Goal: Download file/media

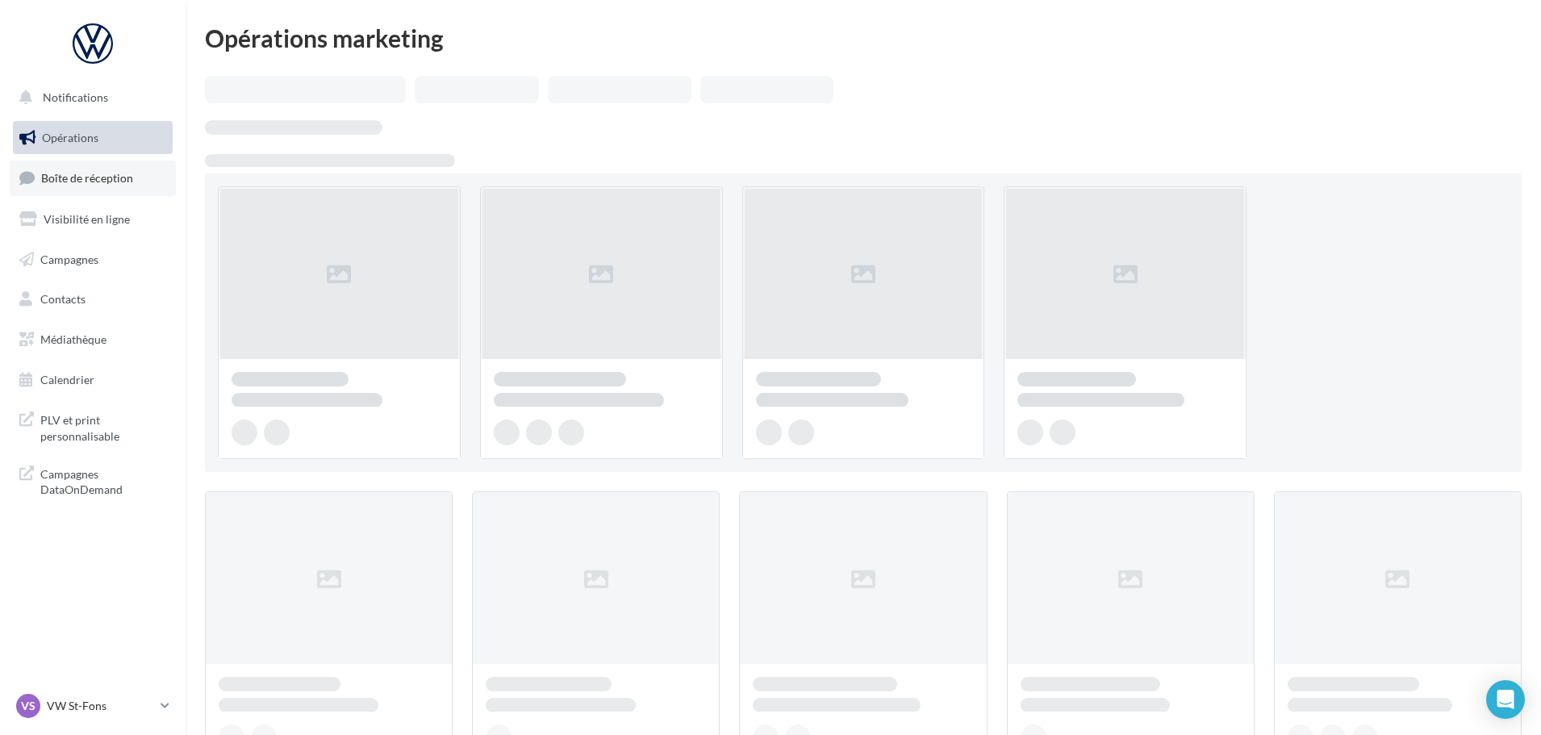
click at [129, 171] on span "Boîte de réception" at bounding box center [87, 178] width 92 height 14
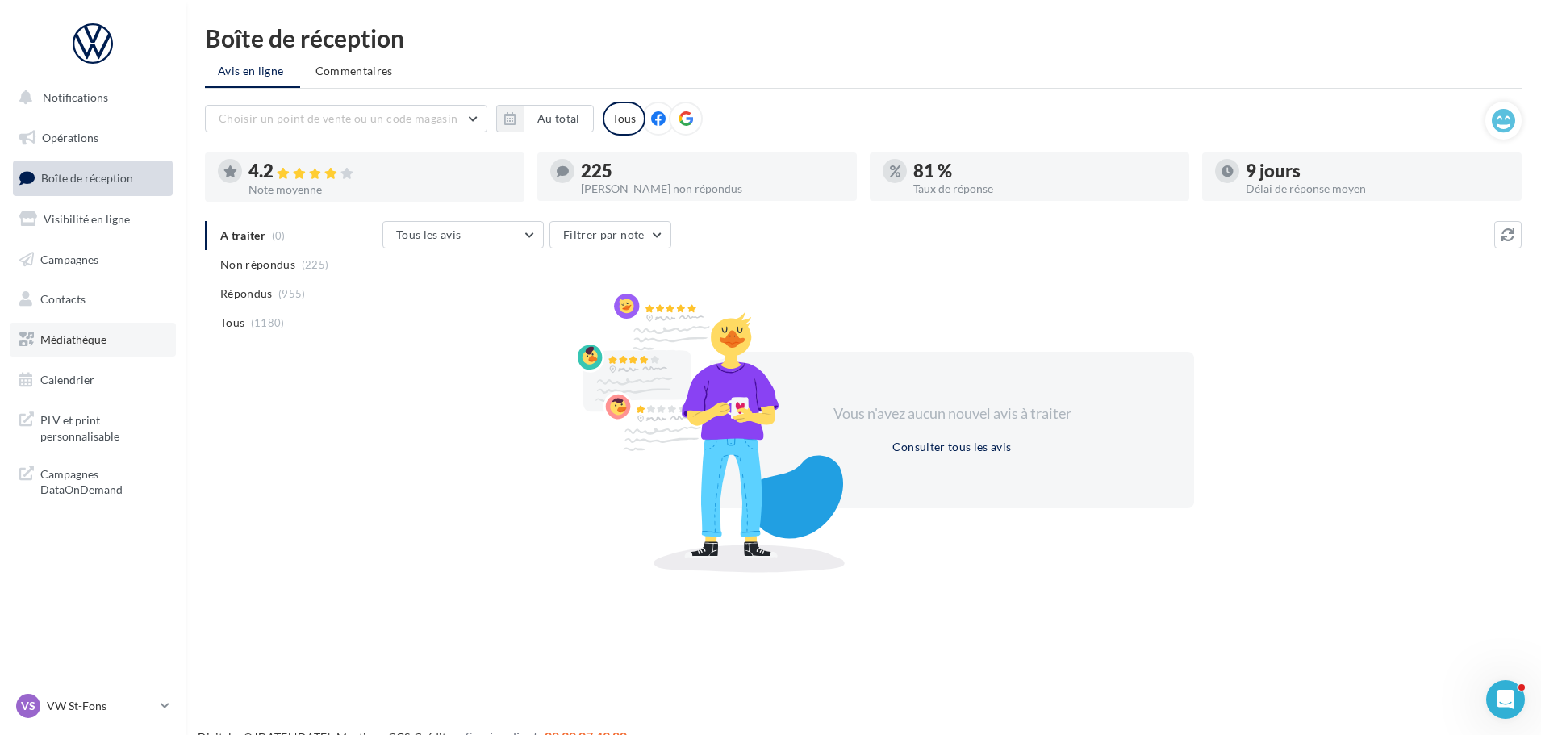
click at [131, 341] on link "Médiathèque" at bounding box center [93, 340] width 166 height 34
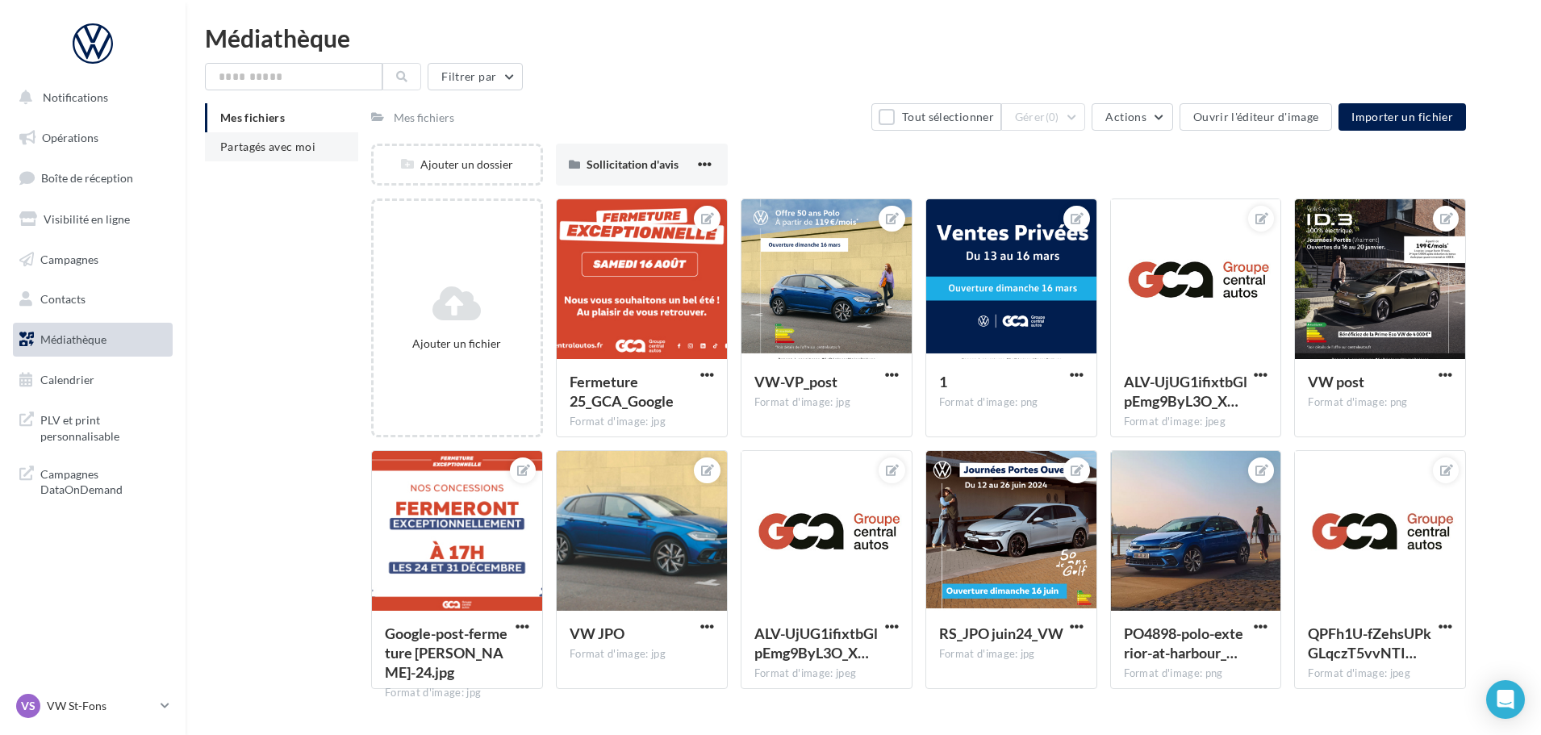
click at [315, 150] on li "Partagés avec moi" at bounding box center [281, 146] width 153 height 29
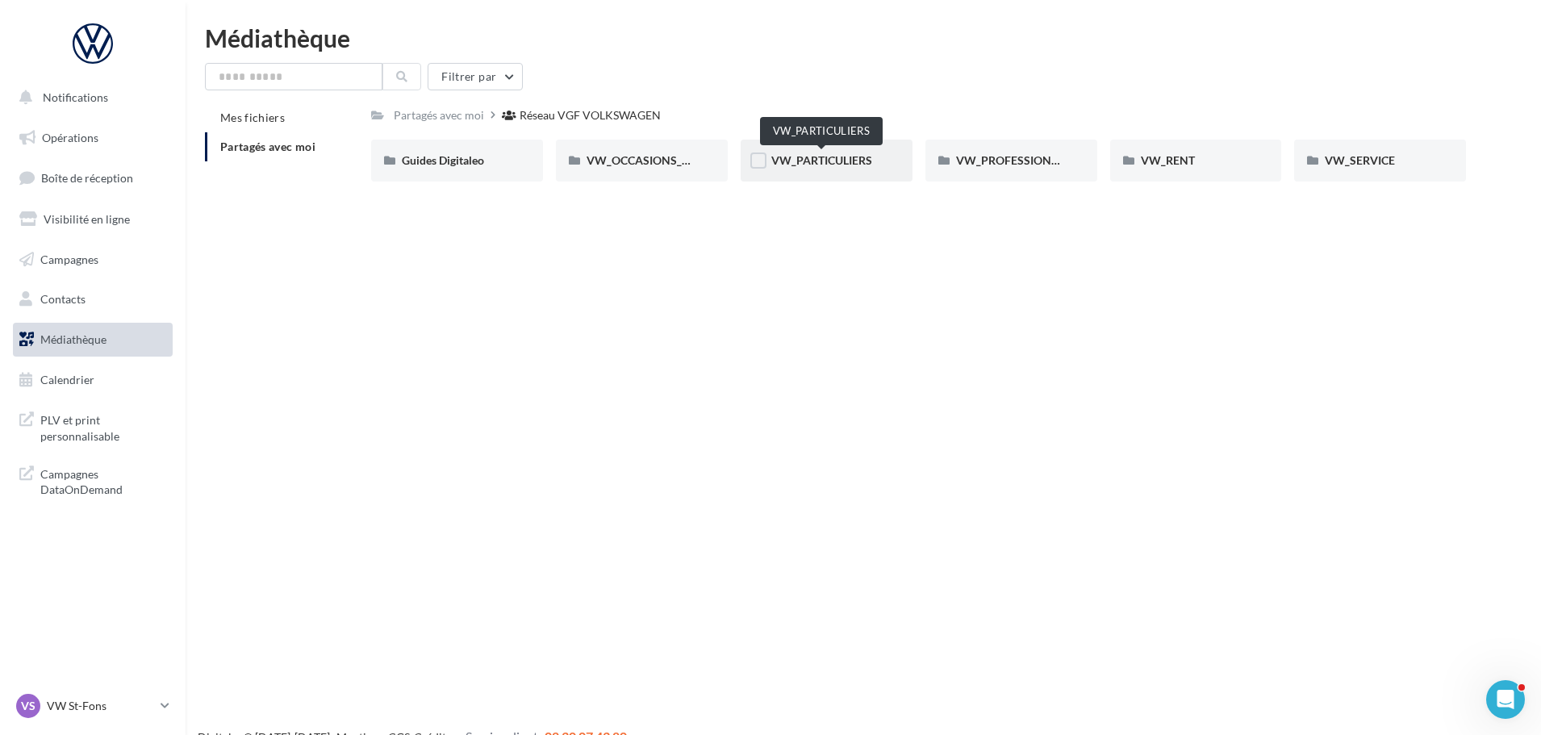
click at [845, 165] on span "VW_PARTICULIERS" at bounding box center [821, 160] width 101 height 14
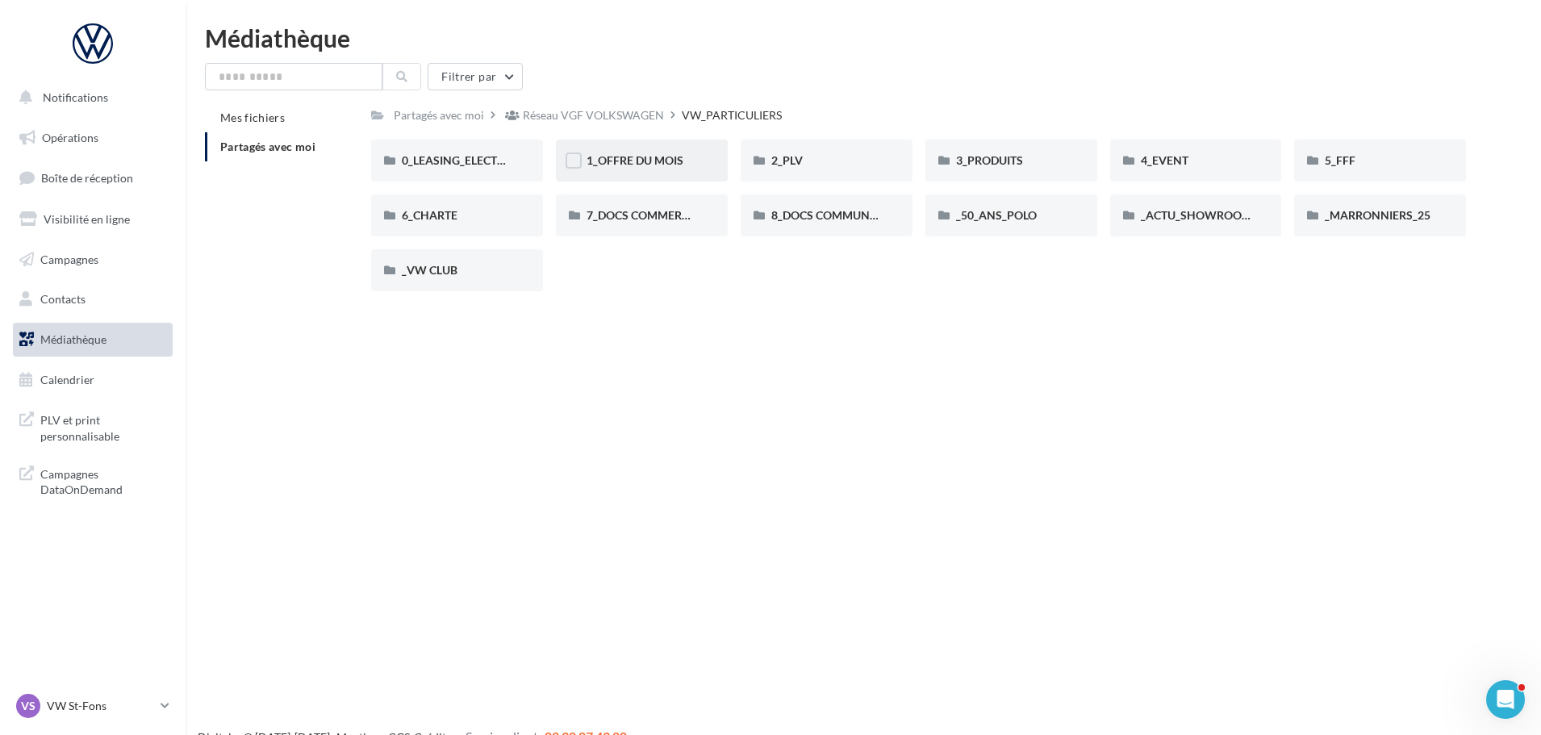
click at [629, 169] on div "1_OFFRE DU MOIS" at bounding box center [642, 161] width 111 height 16
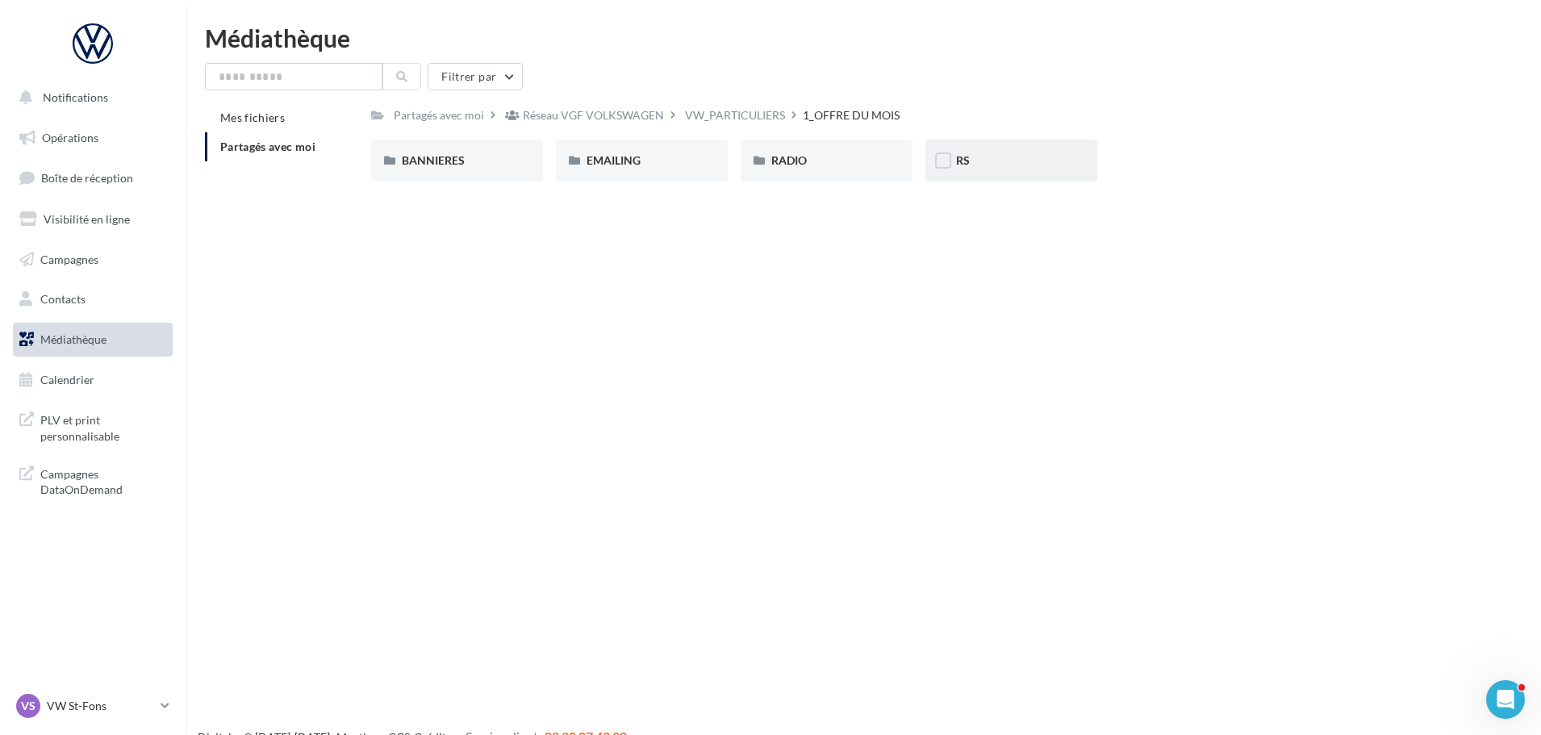
click at [994, 167] on div "RS" at bounding box center [1011, 161] width 111 height 16
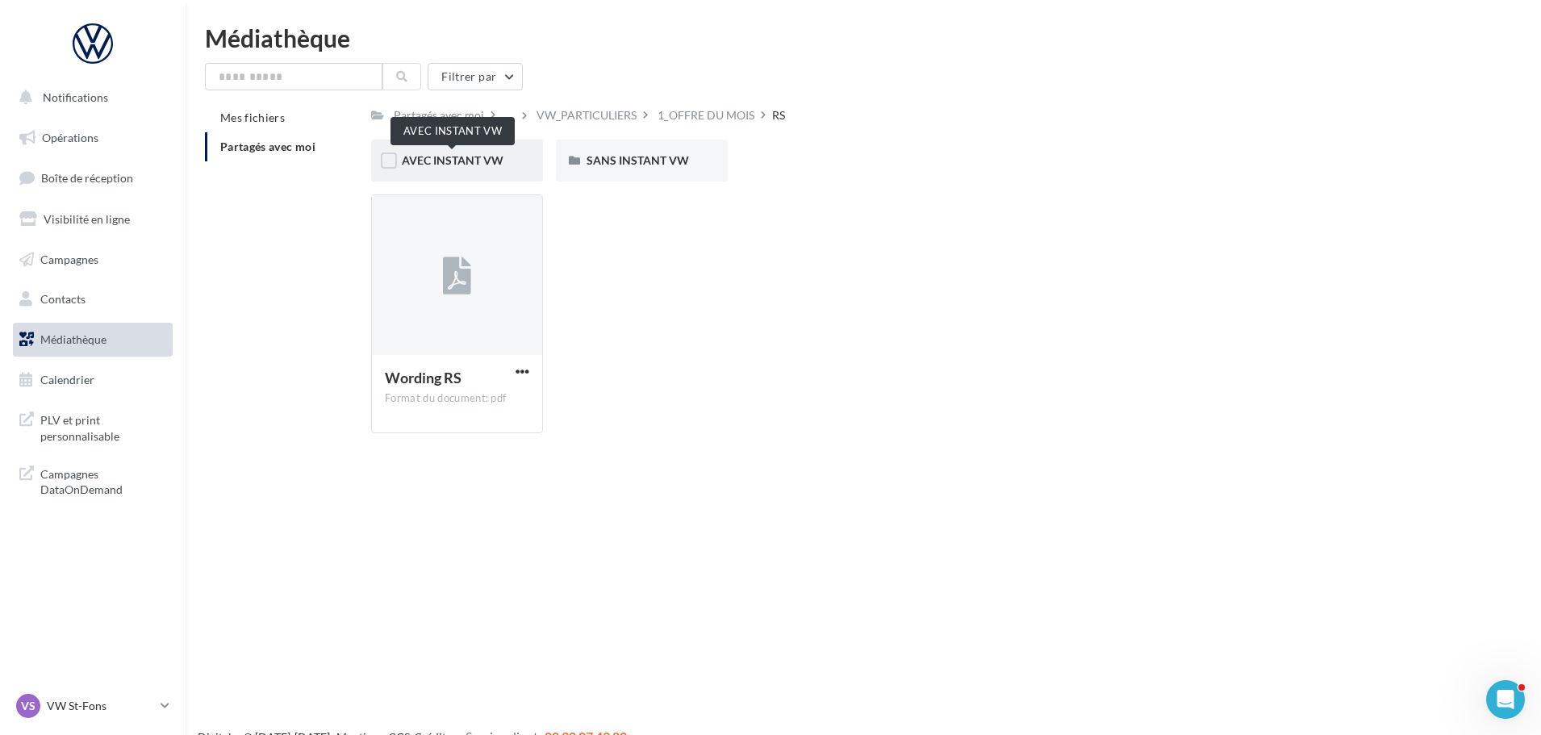
click at [485, 163] on span "AVEC INSTANT VW" at bounding box center [453, 160] width 102 height 14
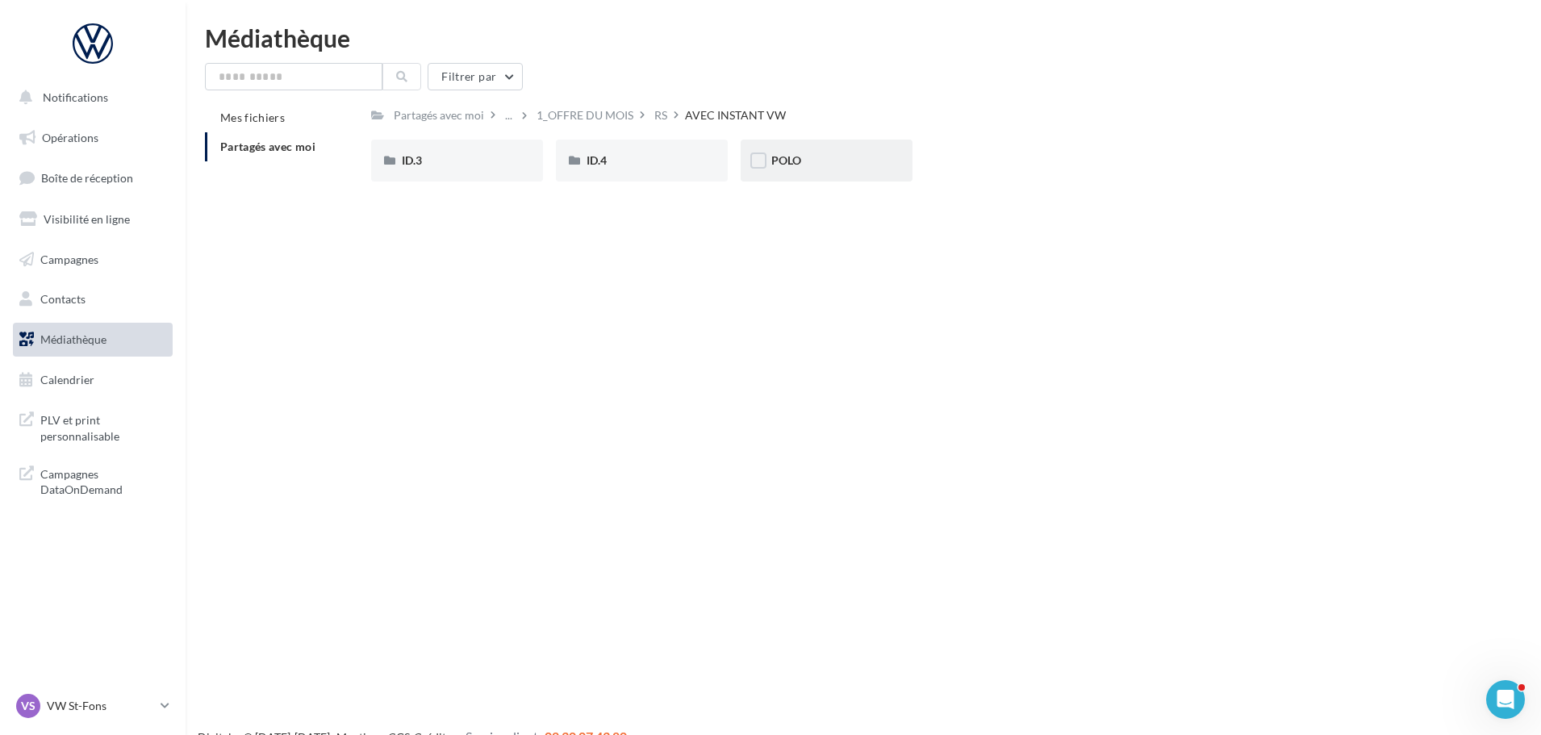
click at [819, 161] on div "POLO" at bounding box center [826, 161] width 111 height 16
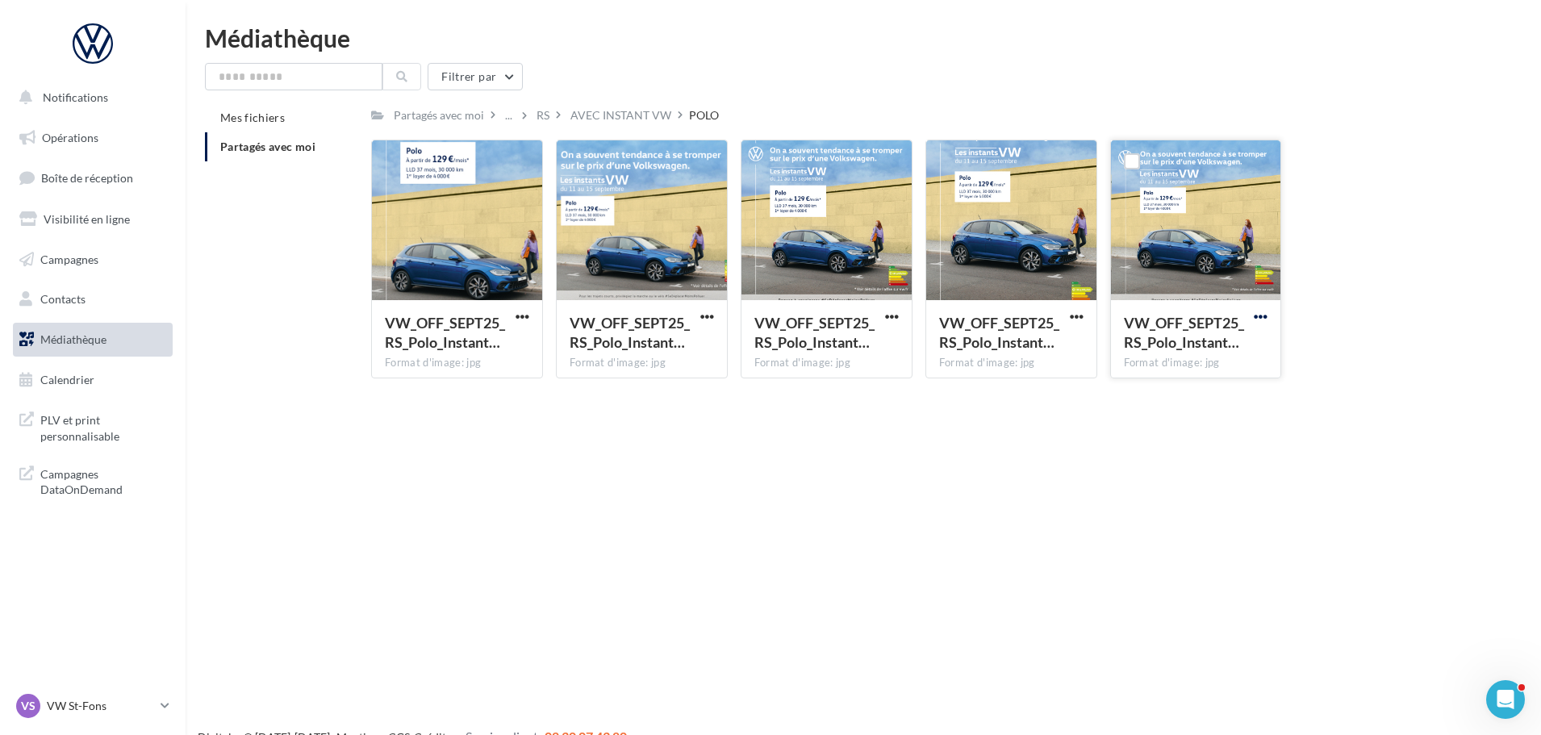
click at [1267, 320] on span "button" at bounding box center [1261, 317] width 14 height 14
click at [1239, 338] on button "Télécharger" at bounding box center [1190, 349] width 161 height 42
click at [517, 317] on span "button" at bounding box center [523, 317] width 14 height 14
click at [506, 336] on button "Télécharger" at bounding box center [451, 349] width 161 height 42
click at [93, 715] on div "VS VW St-Fons vw-stf-gru" at bounding box center [85, 706] width 138 height 24
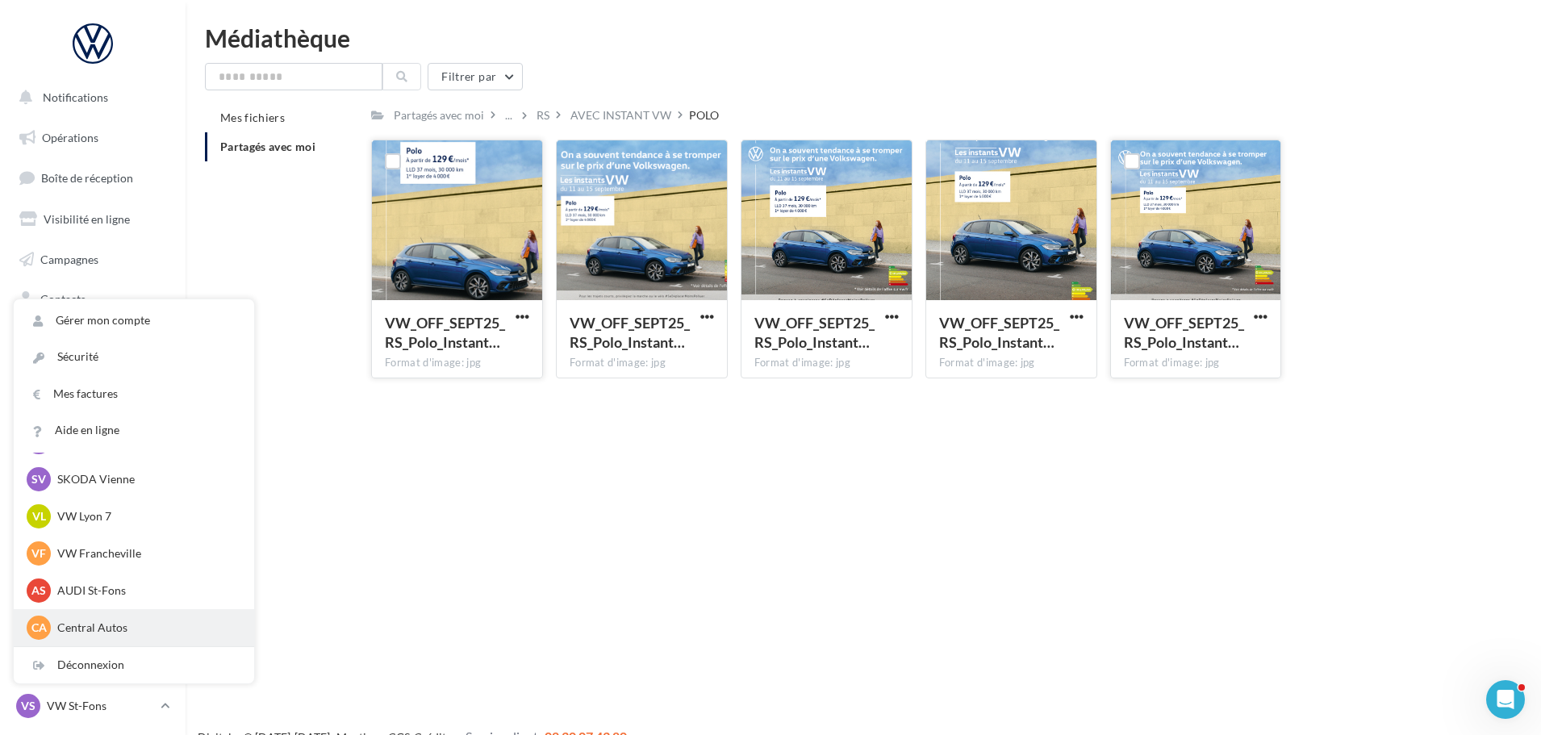
scroll to position [161, 0]
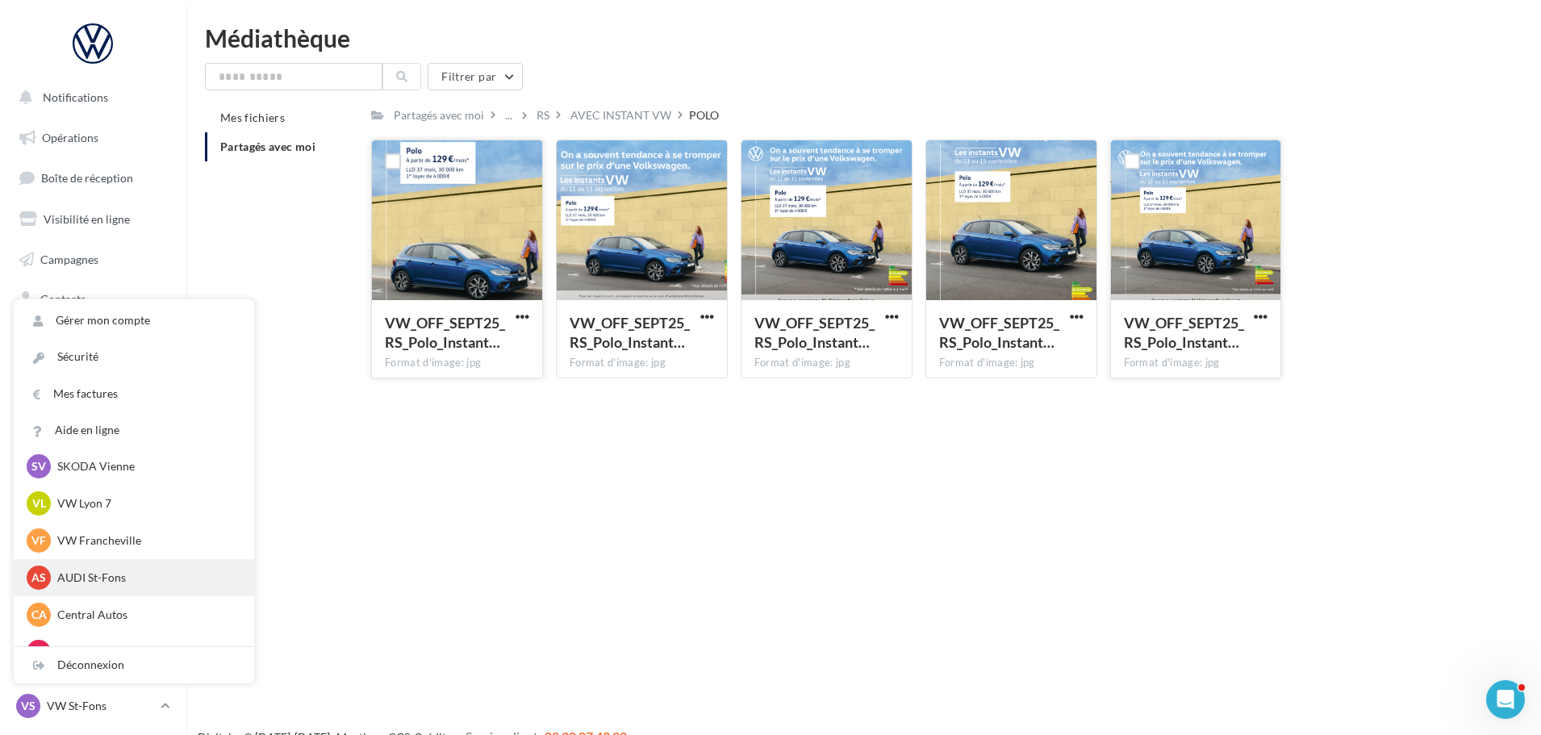
click at [147, 571] on p "AUDI St-Fons" at bounding box center [146, 578] width 178 height 16
